Goal: Transaction & Acquisition: Download file/media

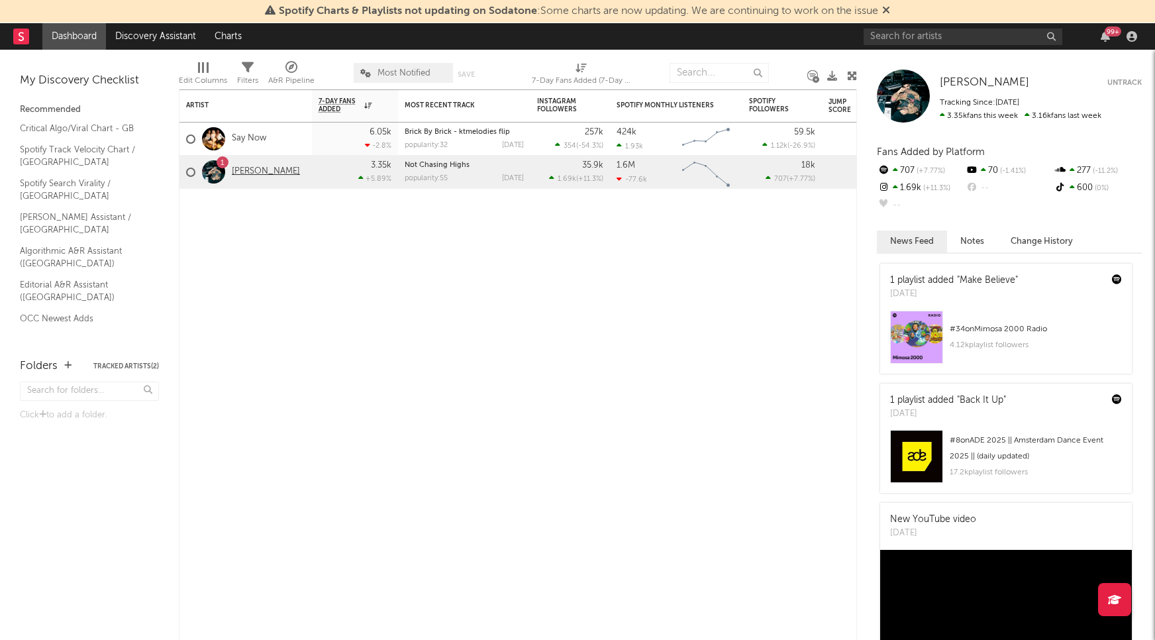
click at [239, 171] on link "[PERSON_NAME]" at bounding box center [266, 171] width 68 height 11
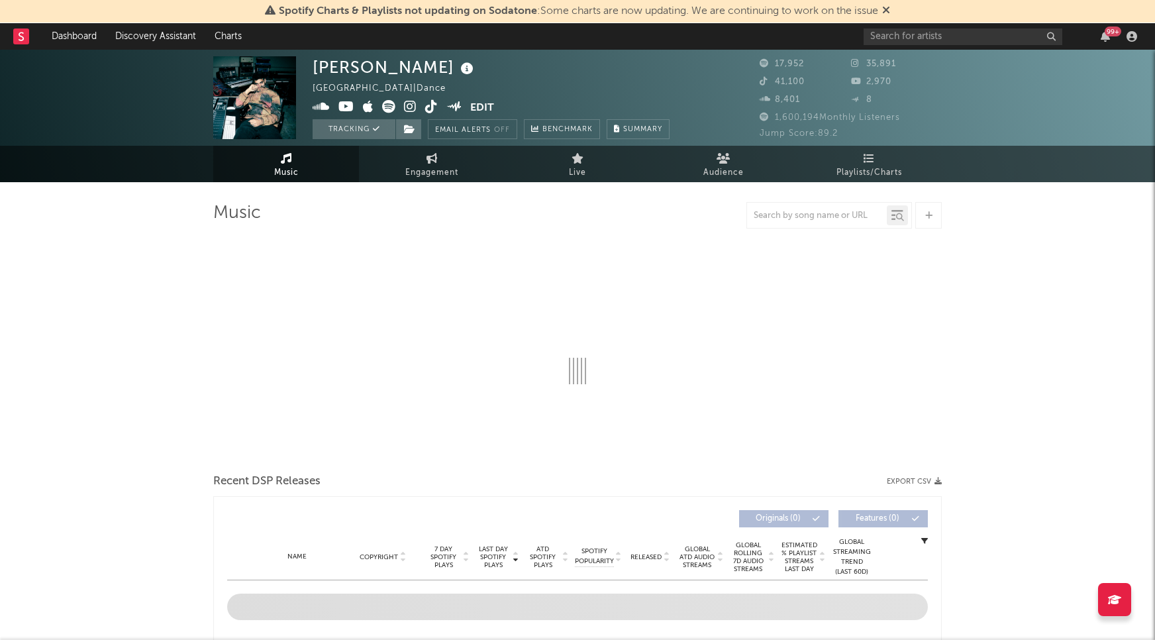
select select "6m"
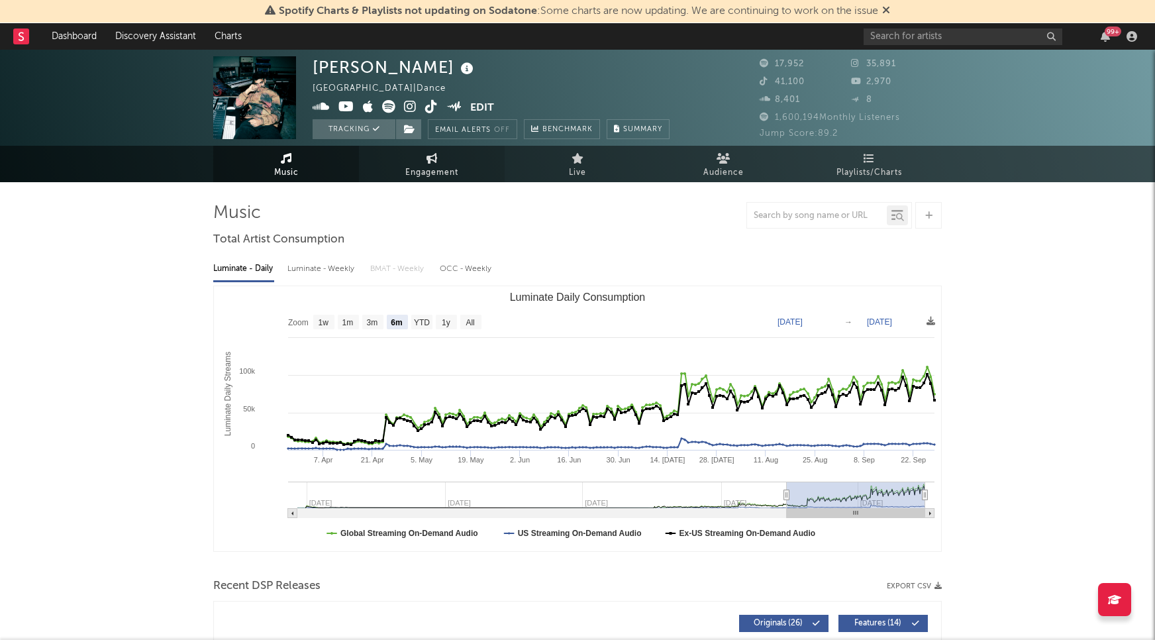
click at [413, 168] on span "Engagement" at bounding box center [431, 173] width 53 height 16
select select "1w"
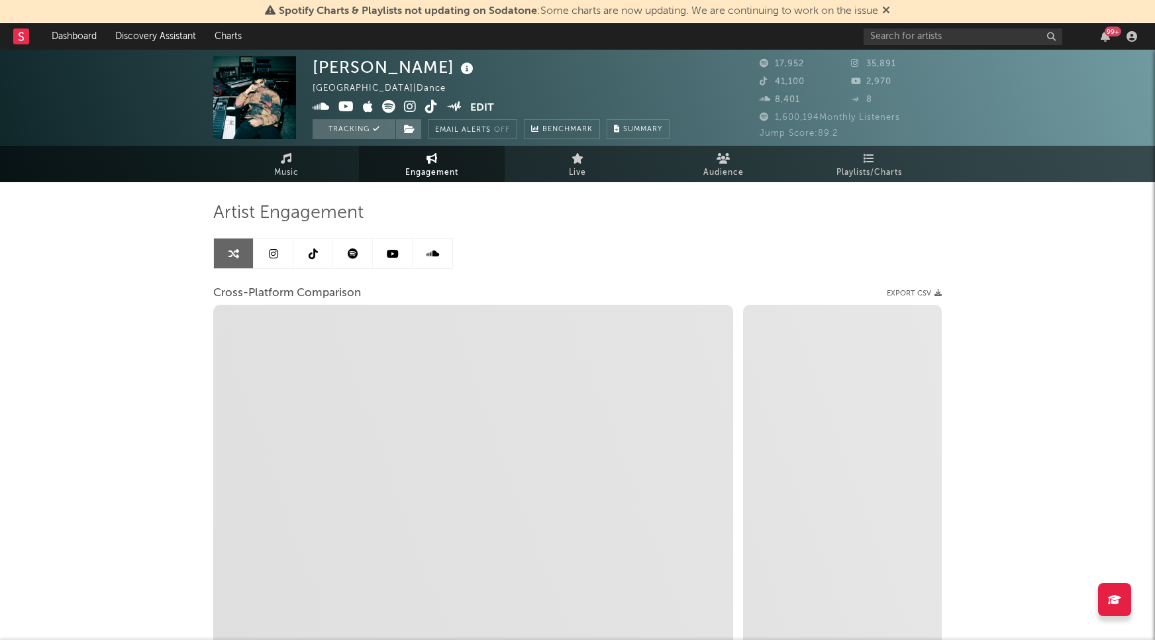
click at [285, 263] on link at bounding box center [274, 254] width 40 height 30
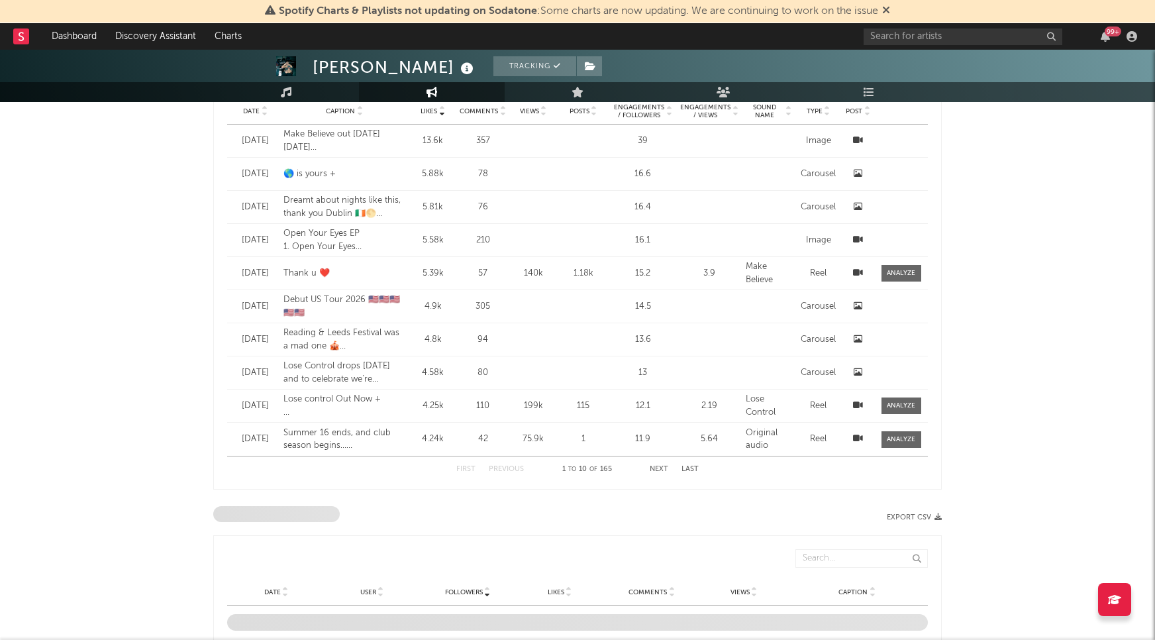
select select "6m"
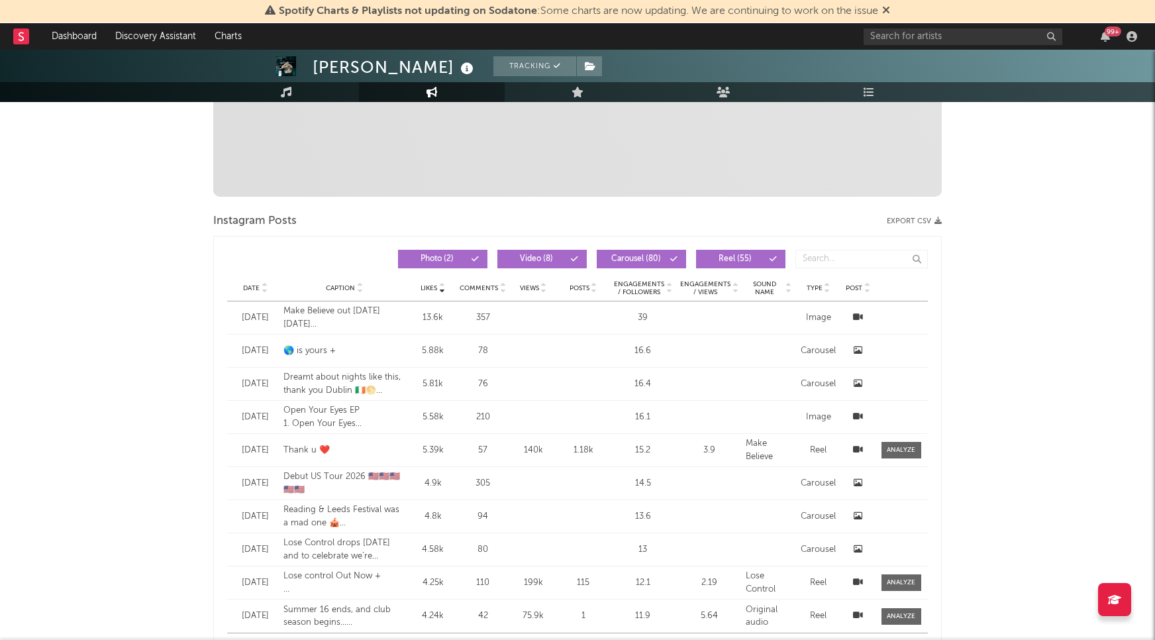
scroll to position [515, 0]
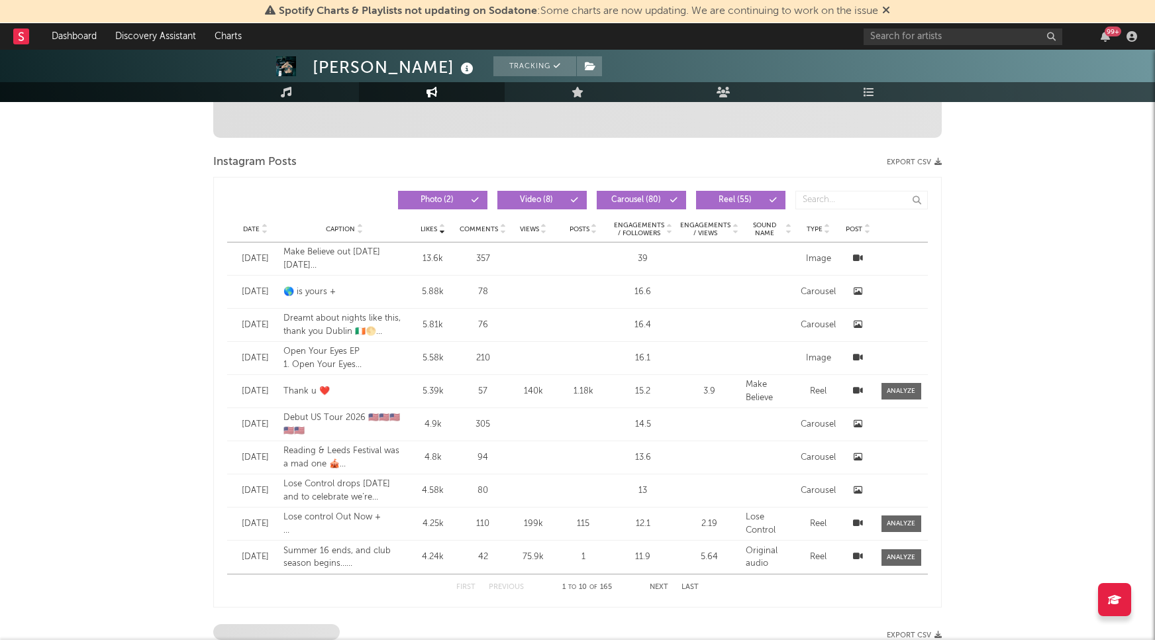
click at [266, 231] on icon at bounding box center [264, 231] width 7 height 5
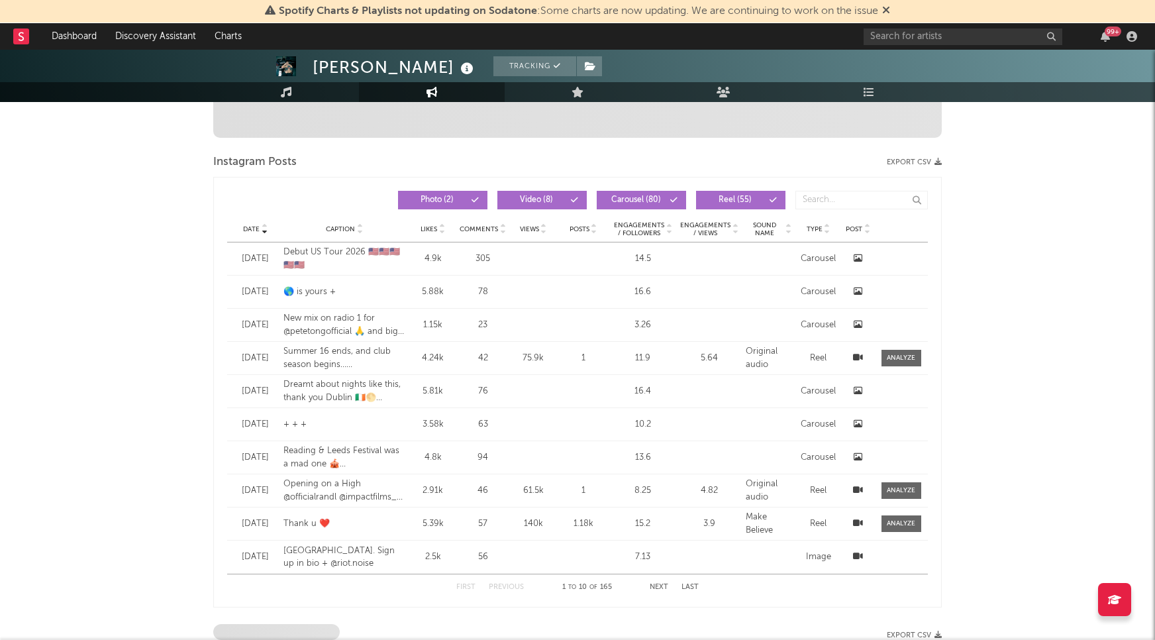
click at [910, 164] on button "Export CSV" at bounding box center [914, 162] width 55 height 8
